Goal: Information Seeking & Learning: Find specific fact

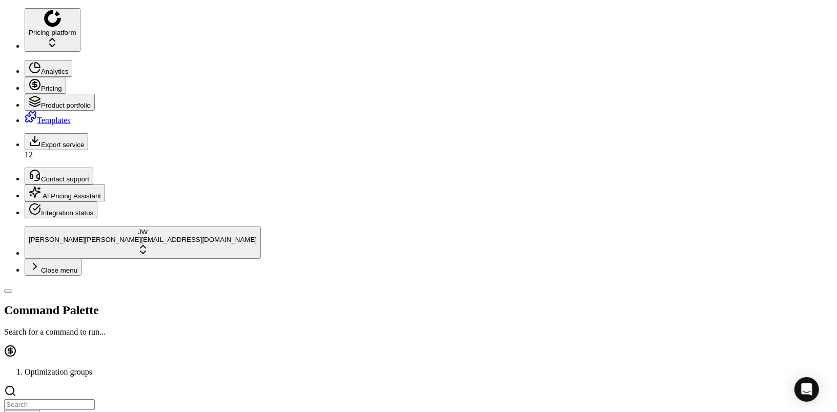
click at [61, 399] on input at bounding box center [49, 404] width 91 height 11
type input "de"
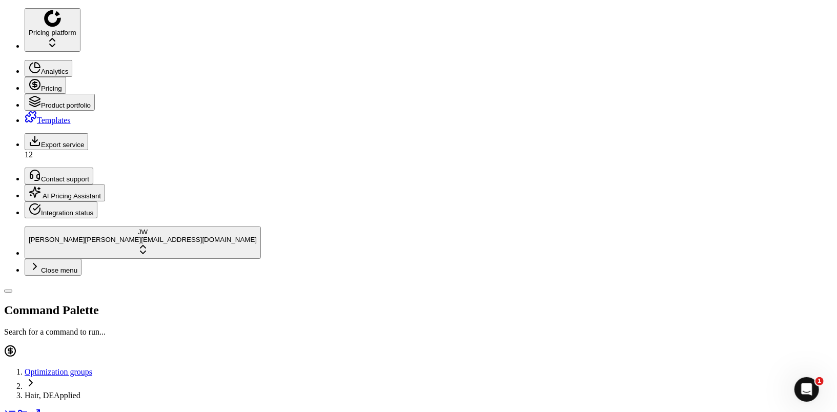
paste input "80029704-1"
type input "80029704-1"
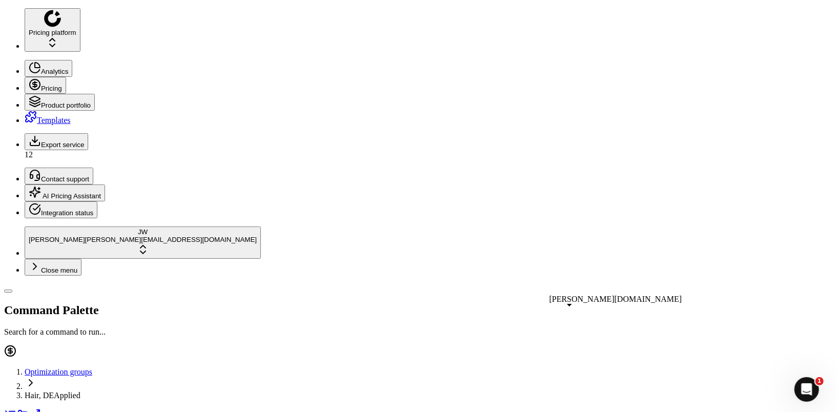
click at [29, 78] on icon at bounding box center [35, 84] width 12 height 12
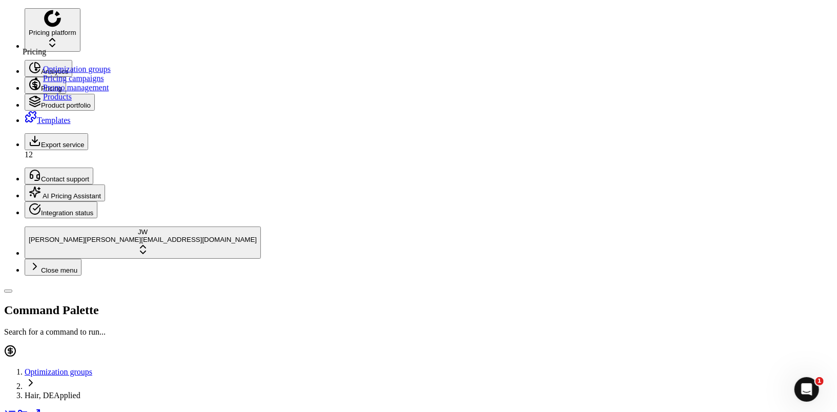
click at [70, 72] on link "Optimization groups" at bounding box center [77, 69] width 68 height 9
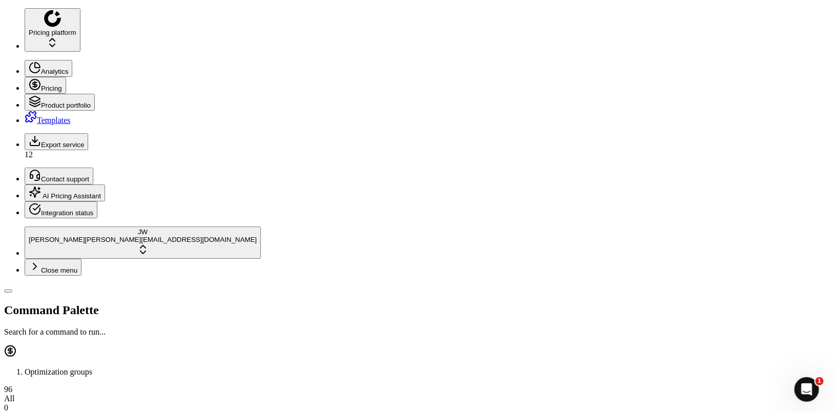
type input "e"
type input "de"
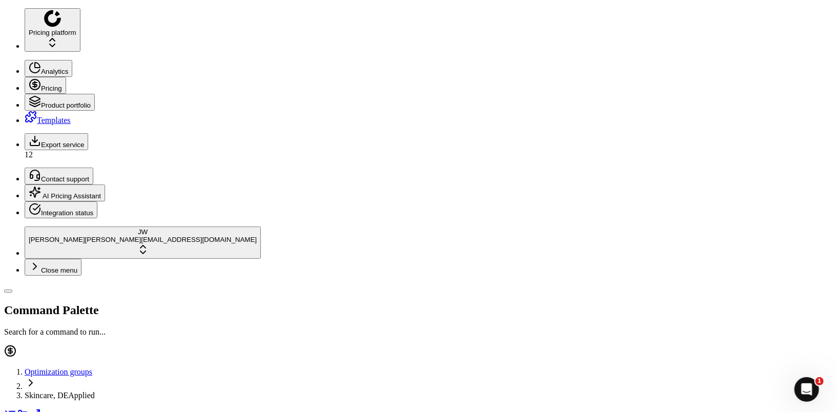
paste input "90000341-0000446"
type input "90000341-0000446"
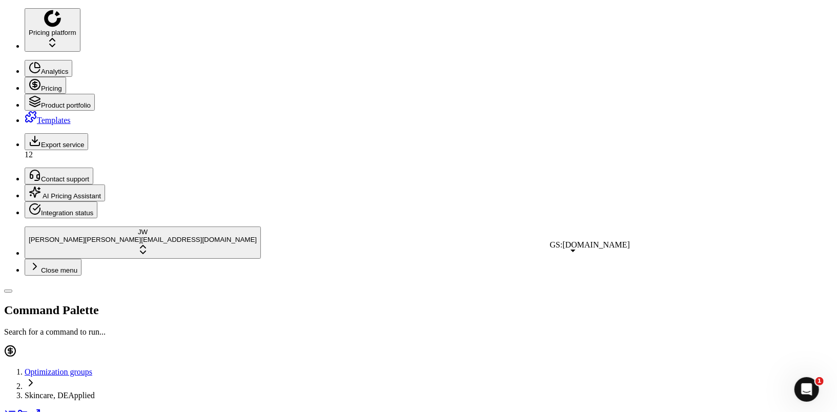
click at [29, 78] on icon at bounding box center [35, 84] width 12 height 12
click at [52, 70] on link "Optimization groups" at bounding box center [77, 69] width 68 height 9
type input "de"
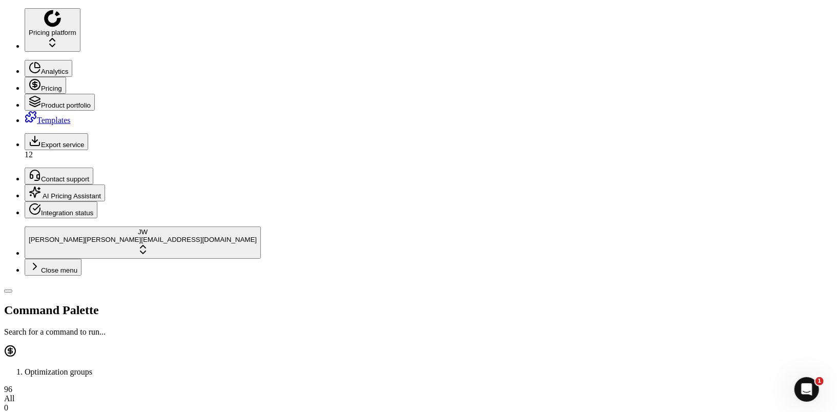
click at [66, 345] on div "Optimization groups Hair, DE Applied Discard Download report" at bounding box center [418, 392] width 829 height 95
paste input "80038571-500"
type input "80038571-500"
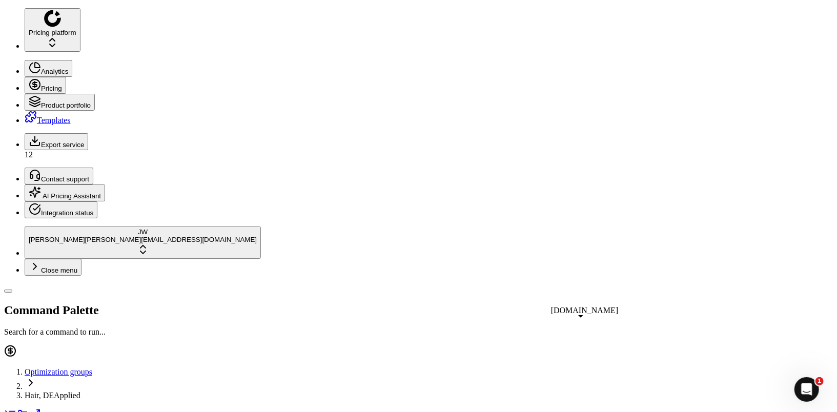
click at [25, 77] on button "Pricing" at bounding box center [46, 85] width 42 height 17
click at [56, 72] on link "Optimization groups" at bounding box center [77, 69] width 68 height 9
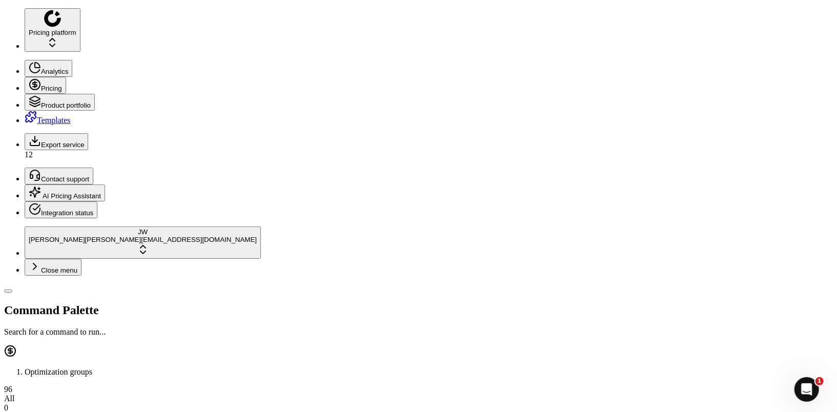
type input "de"
paste input "80038571-500"
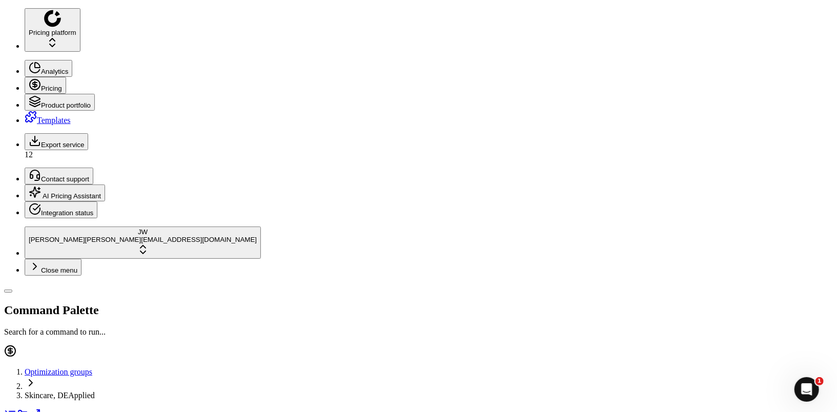
type input "80038571-500"
click at [25, 77] on button "Pricing" at bounding box center [46, 85] width 42 height 17
click at [51, 71] on link "Optimization groups" at bounding box center [77, 69] width 68 height 9
type input "de"
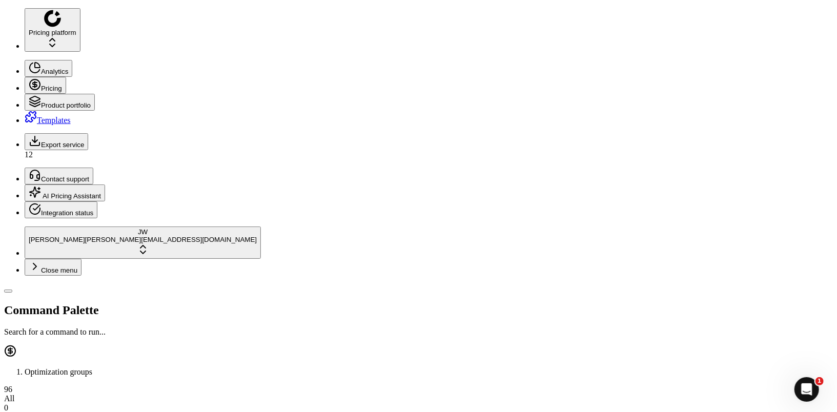
paste input "80022264-50"
type input "80022264-50"
